Goal: Task Accomplishment & Management: Use online tool/utility

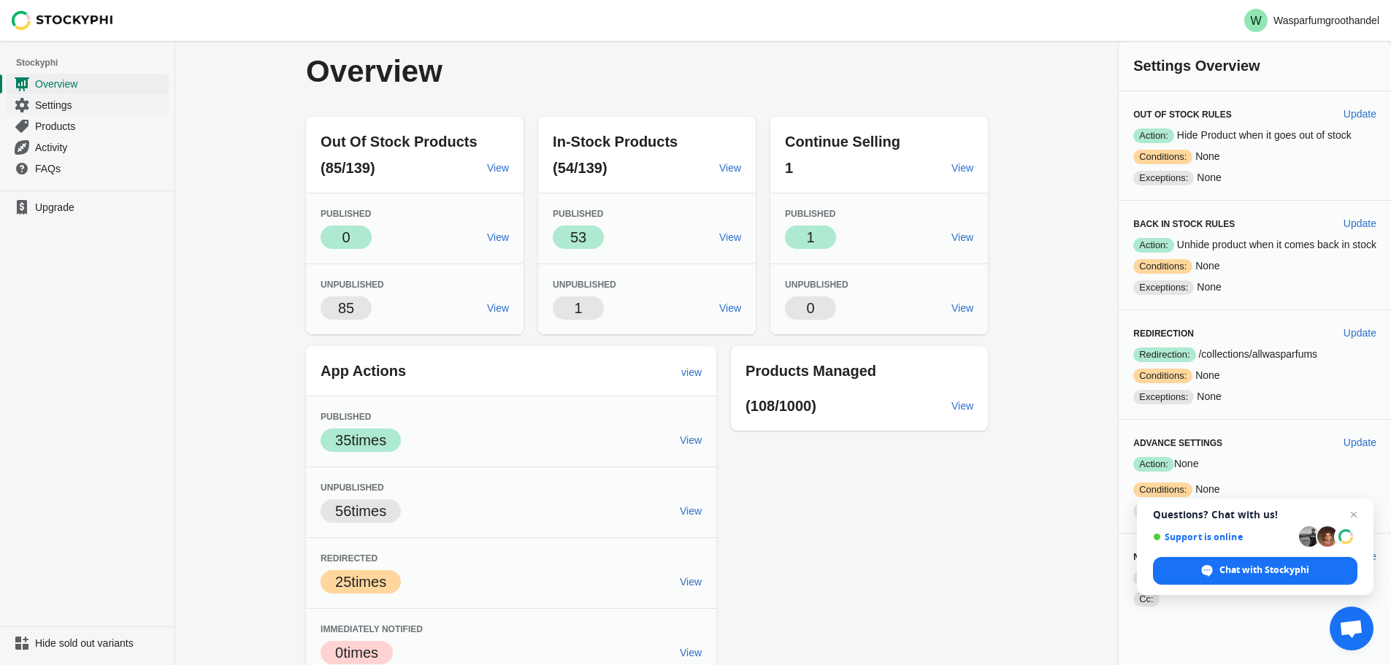
click at [61, 105] on span "Settings" at bounding box center [100, 105] width 131 height 15
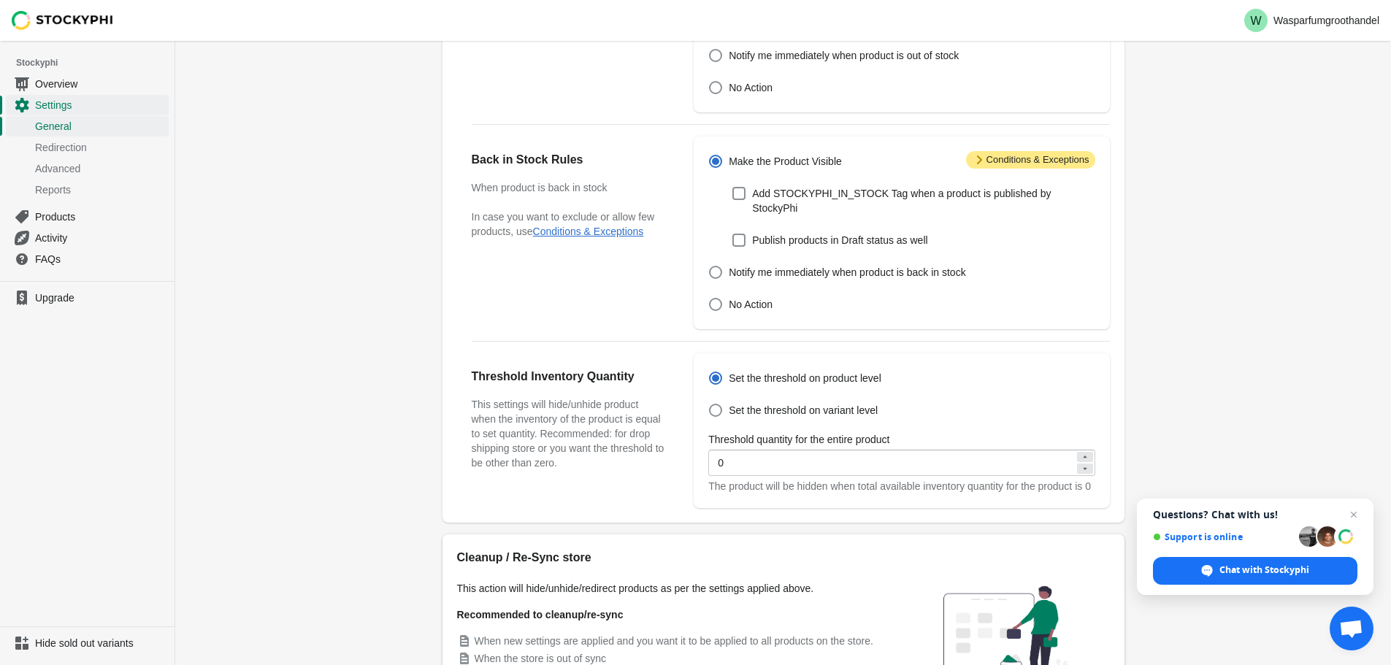
scroll to position [401, 0]
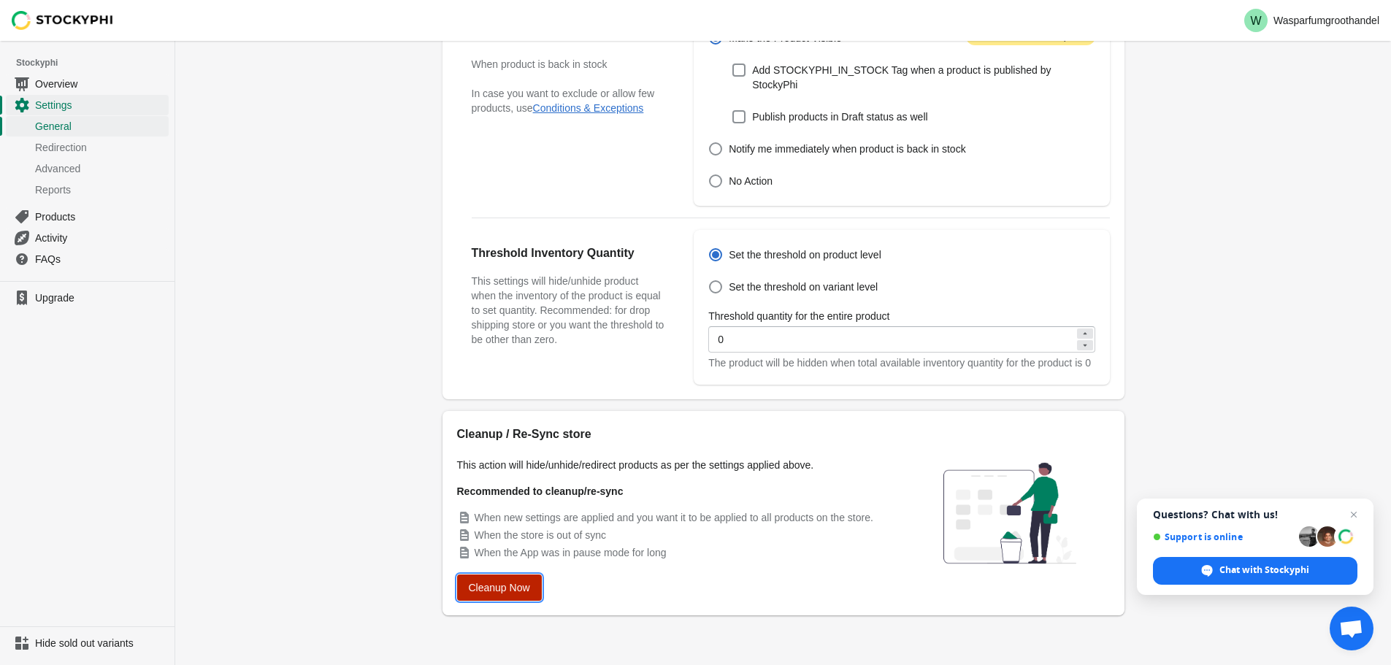
click at [520, 585] on span "Cleanup Now" at bounding box center [499, 588] width 61 height 12
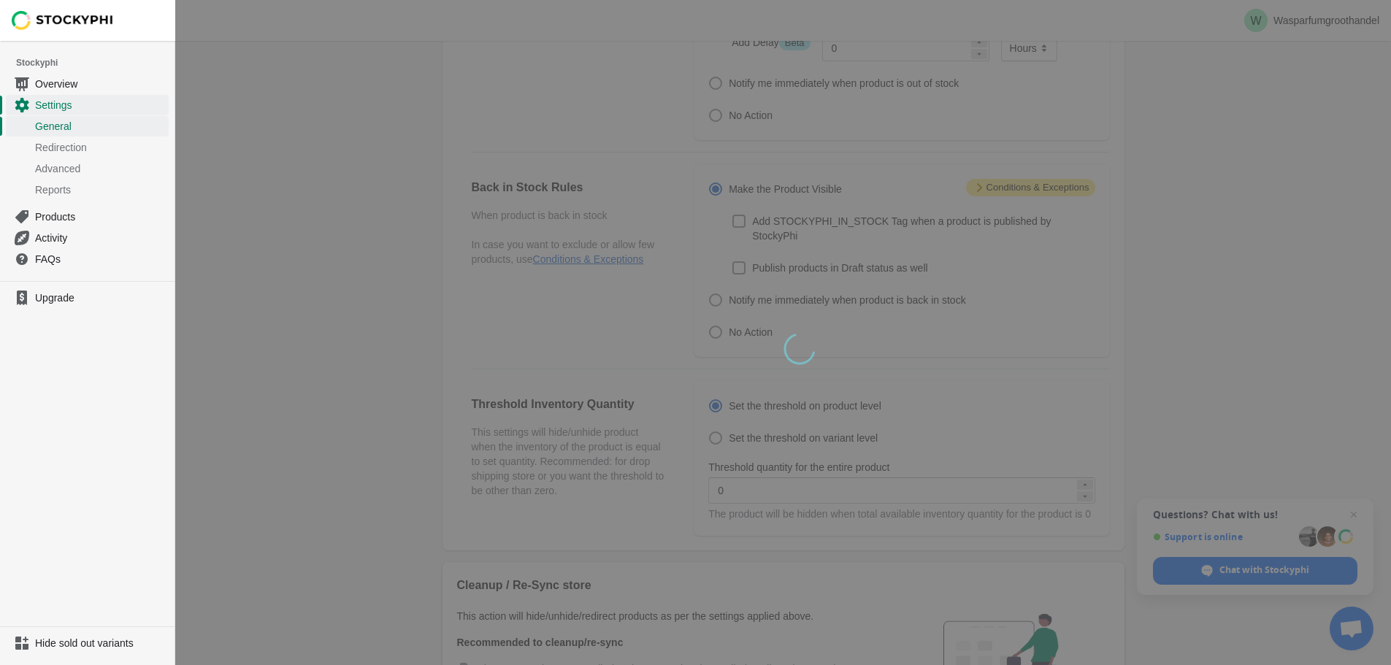
scroll to position [0, 0]
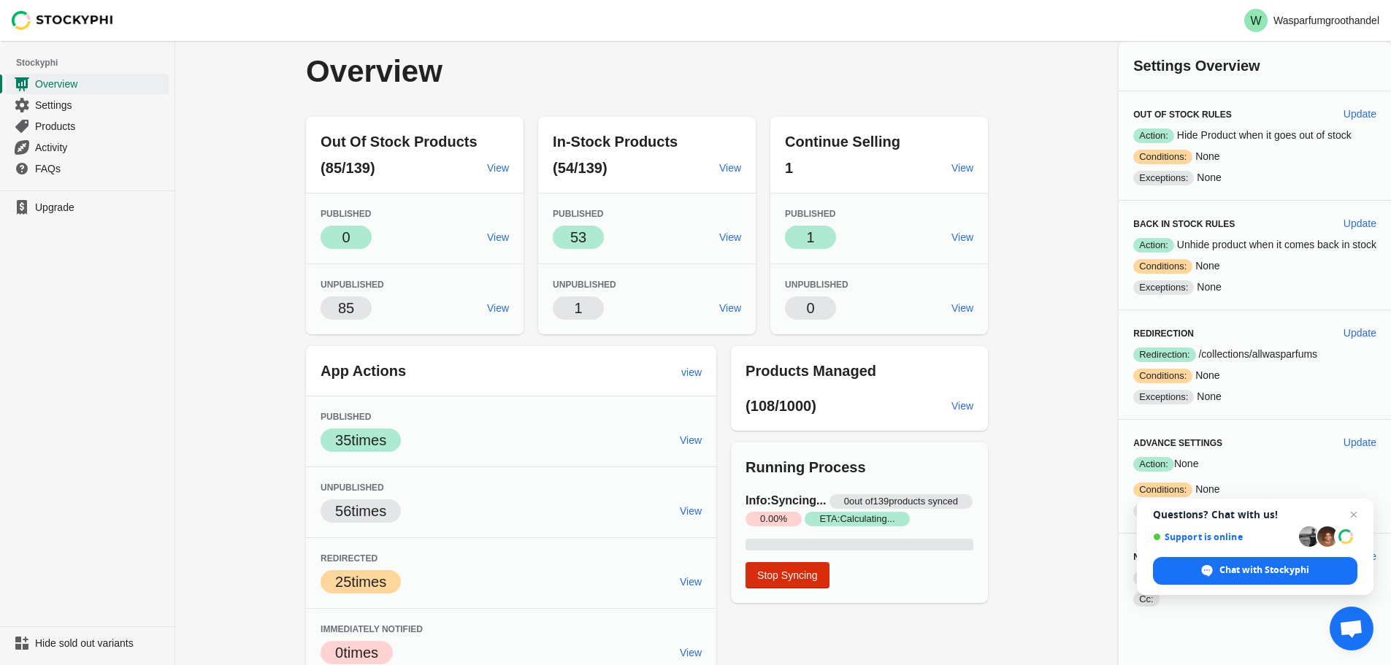
scroll to position [14, 0]
